Goal: Task Accomplishment & Management: Use online tool/utility

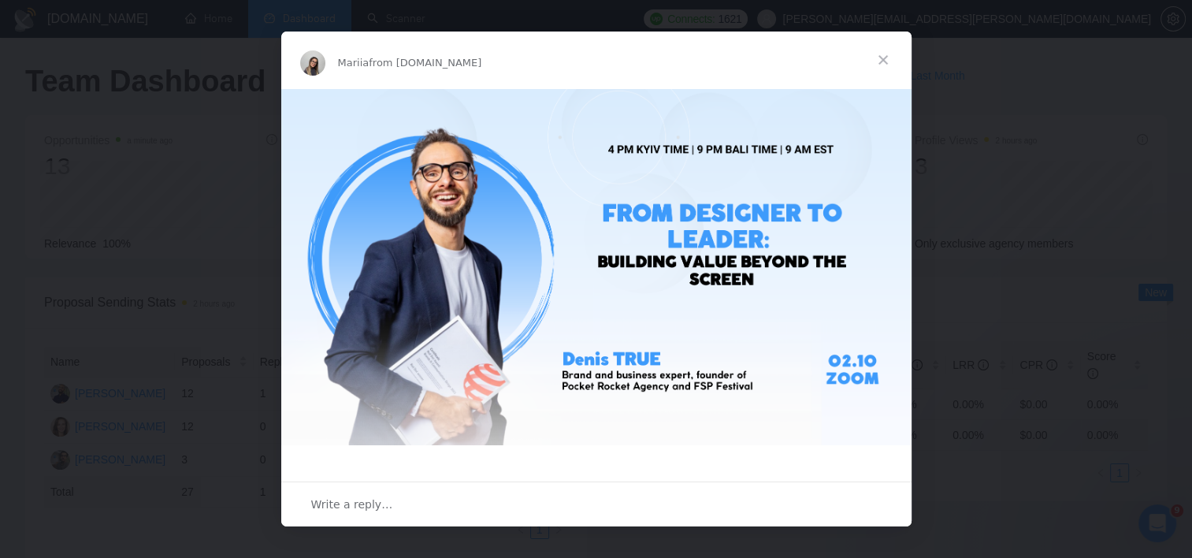
click at [895, 61] on span "Close" at bounding box center [883, 60] width 57 height 57
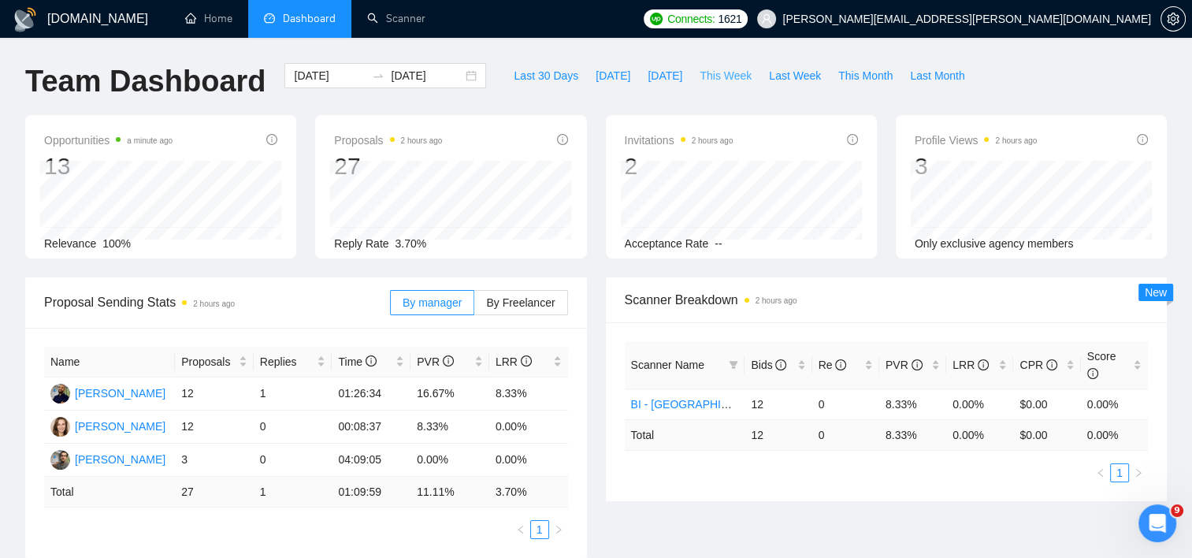
click at [719, 78] on span "This Week" at bounding box center [726, 75] width 52 height 17
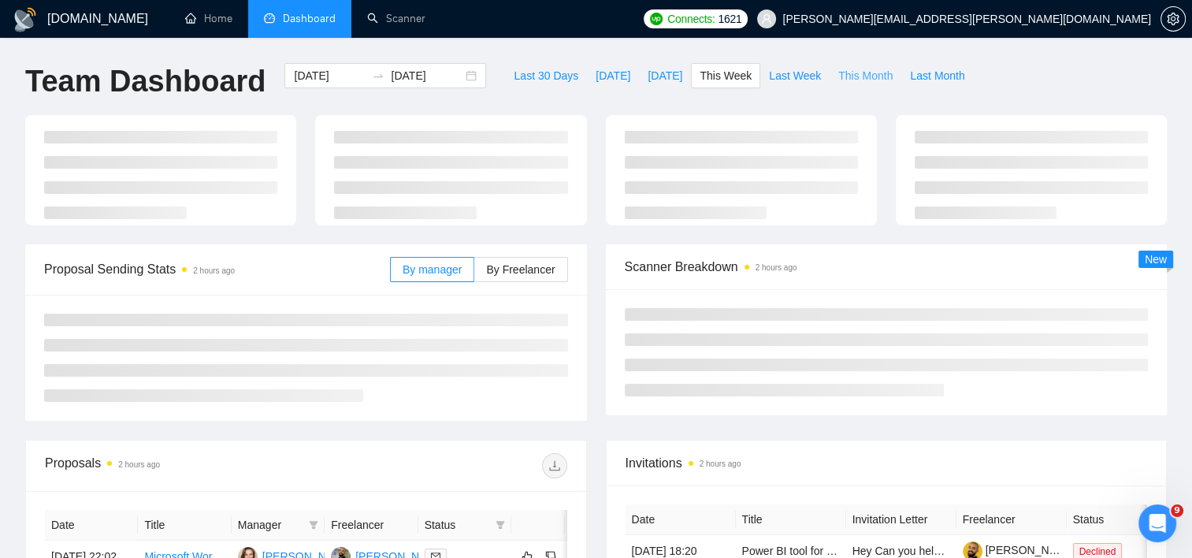
type input "[DATE]"
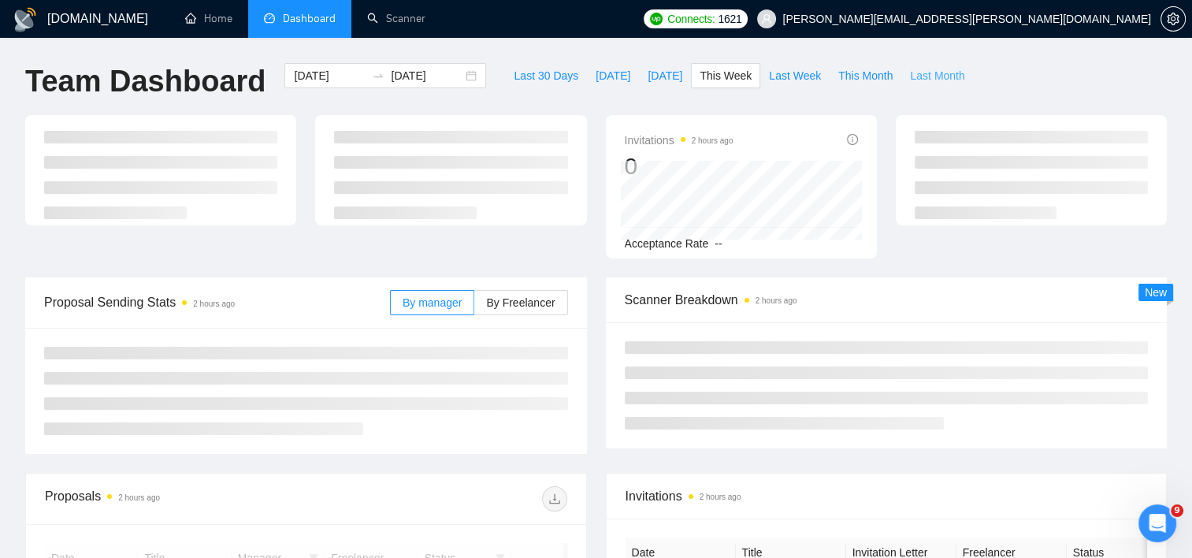
click at [911, 75] on span "Last Month" at bounding box center [937, 75] width 54 height 17
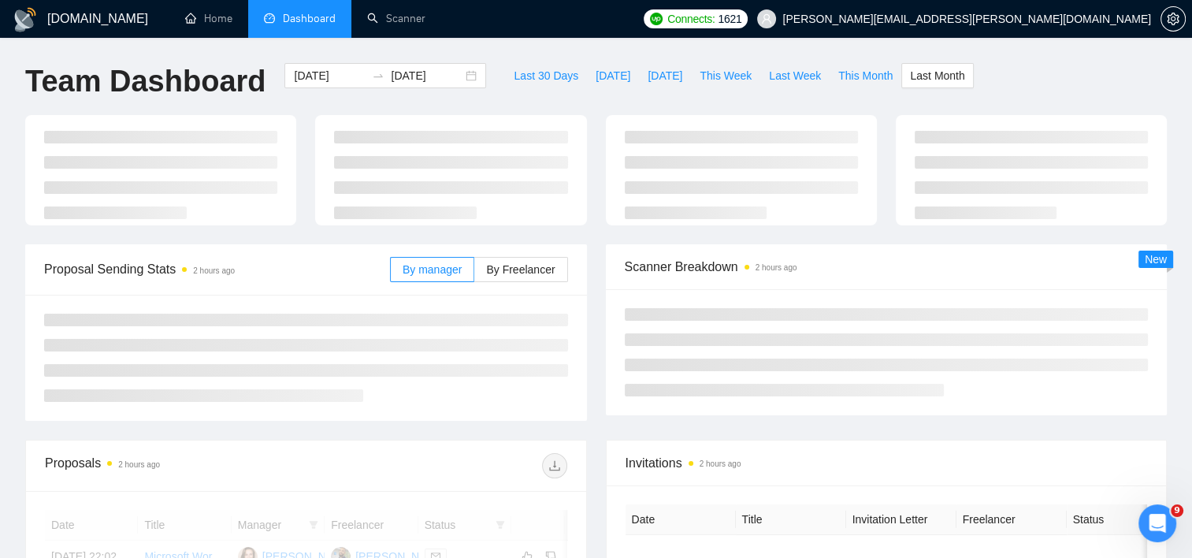
type input "[DATE]"
click at [528, 275] on span "By Freelancer" at bounding box center [520, 269] width 69 height 13
click at [474, 273] on input "By Freelancer" at bounding box center [474, 273] width 0 height 0
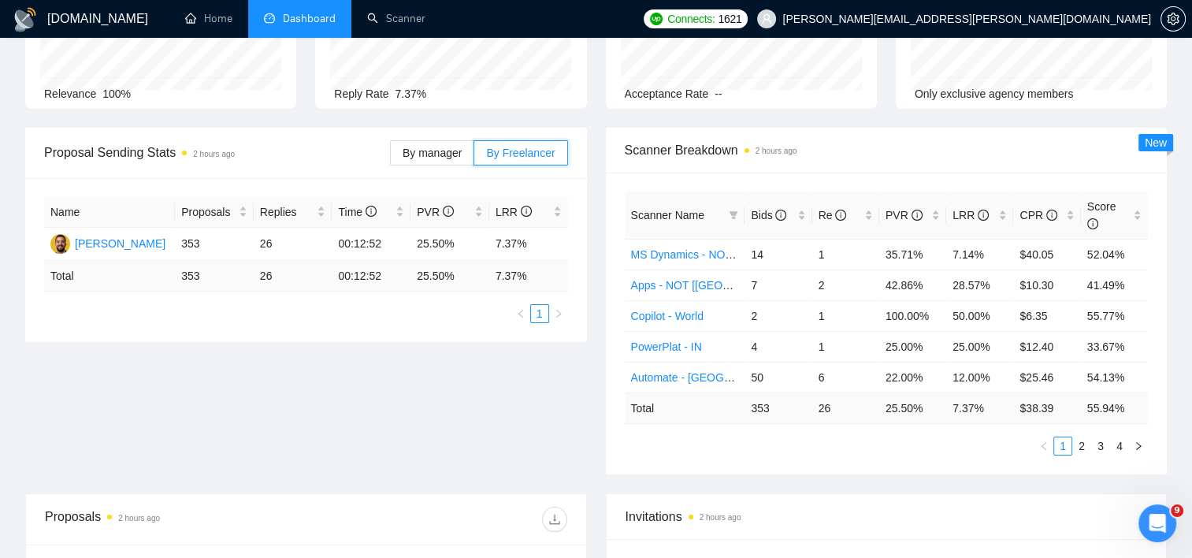
scroll to position [158, 0]
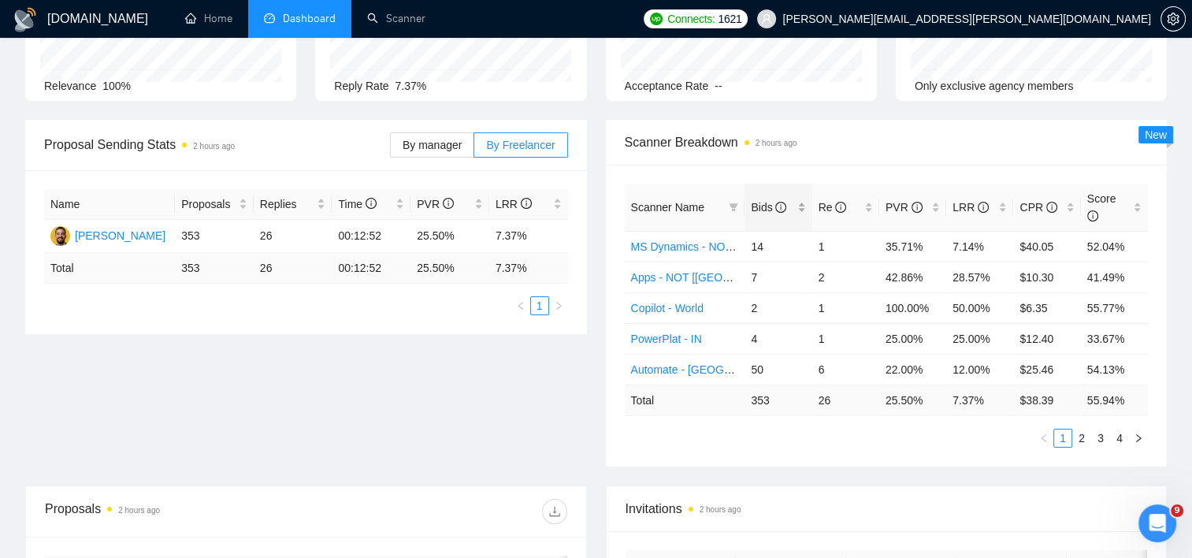
click at [804, 202] on div "Bids" at bounding box center [778, 207] width 54 height 17
click at [803, 199] on div "Bids" at bounding box center [778, 207] width 54 height 17
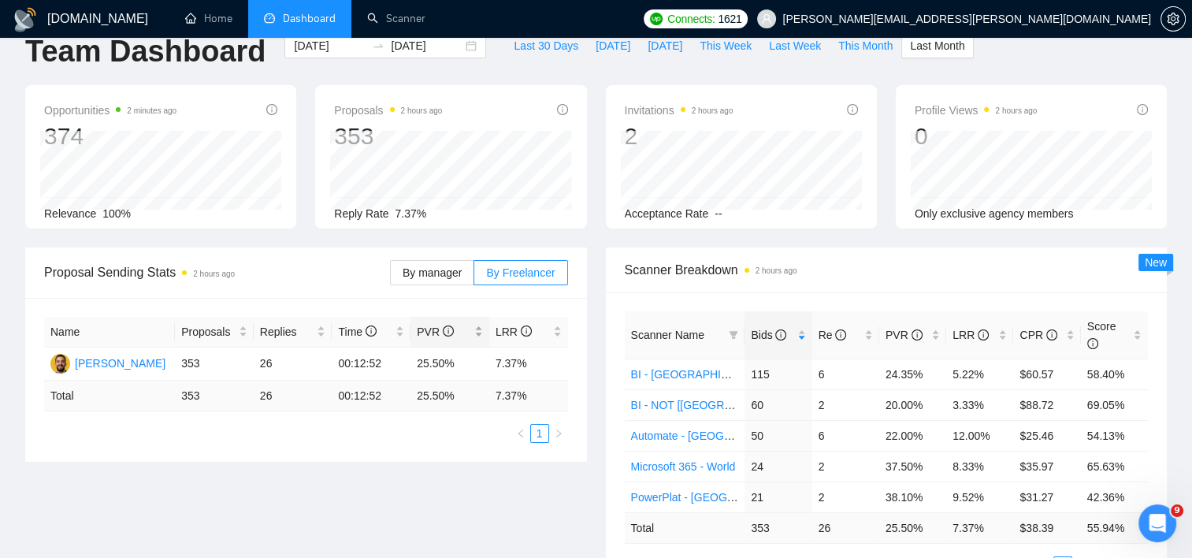
scroll to position [0, 0]
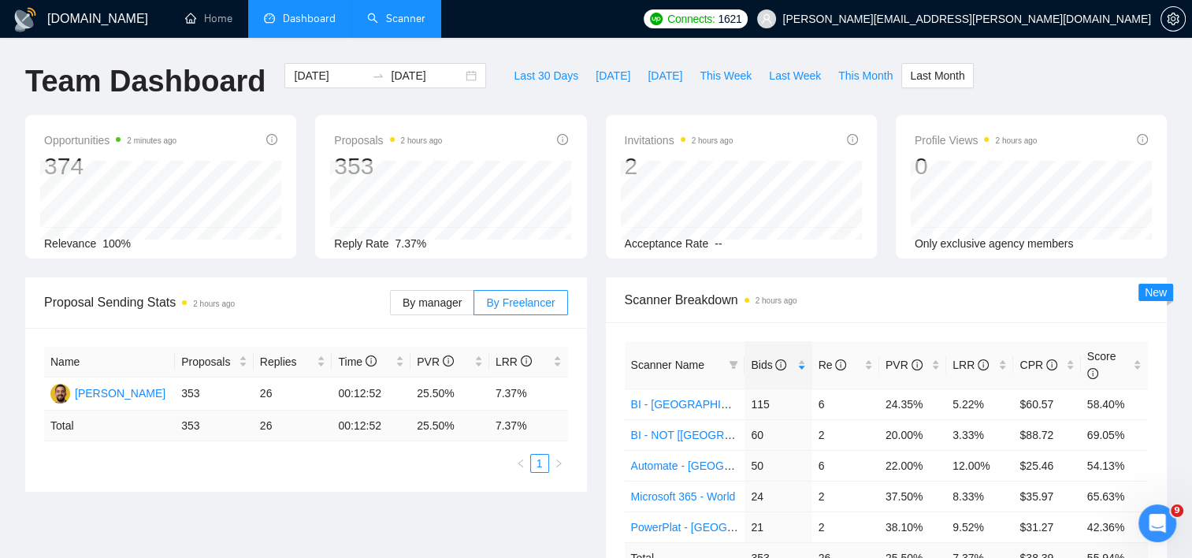
click at [416, 12] on link "Scanner" at bounding box center [396, 18] width 58 height 13
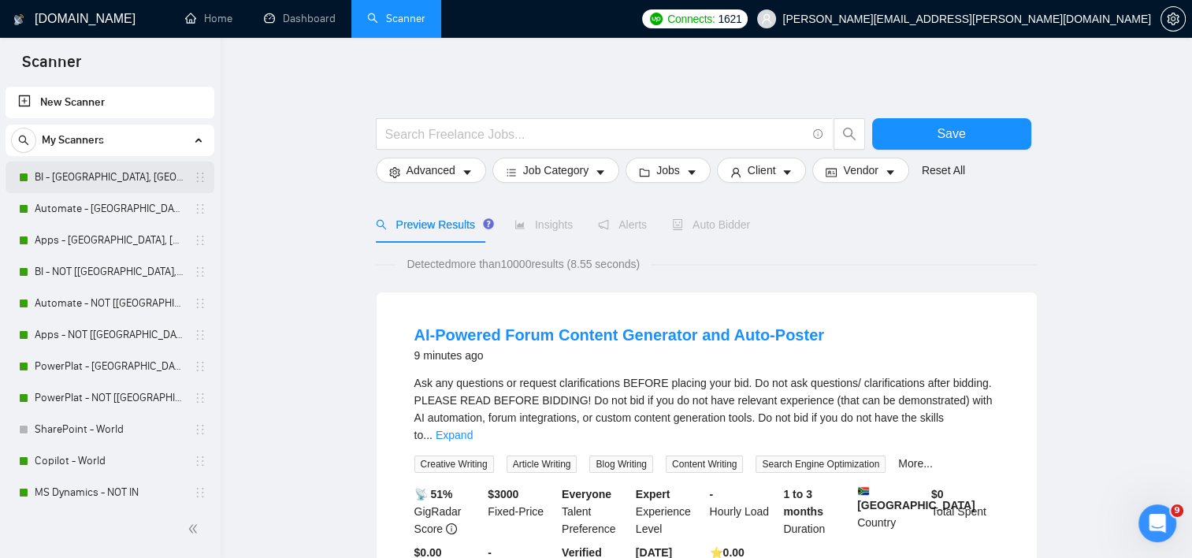
click at [114, 183] on link "BI - [GEOGRAPHIC_DATA], [GEOGRAPHIC_DATA], [GEOGRAPHIC_DATA]" at bounding box center [110, 178] width 150 height 32
